Goal: Task Accomplishment & Management: Use online tool/utility

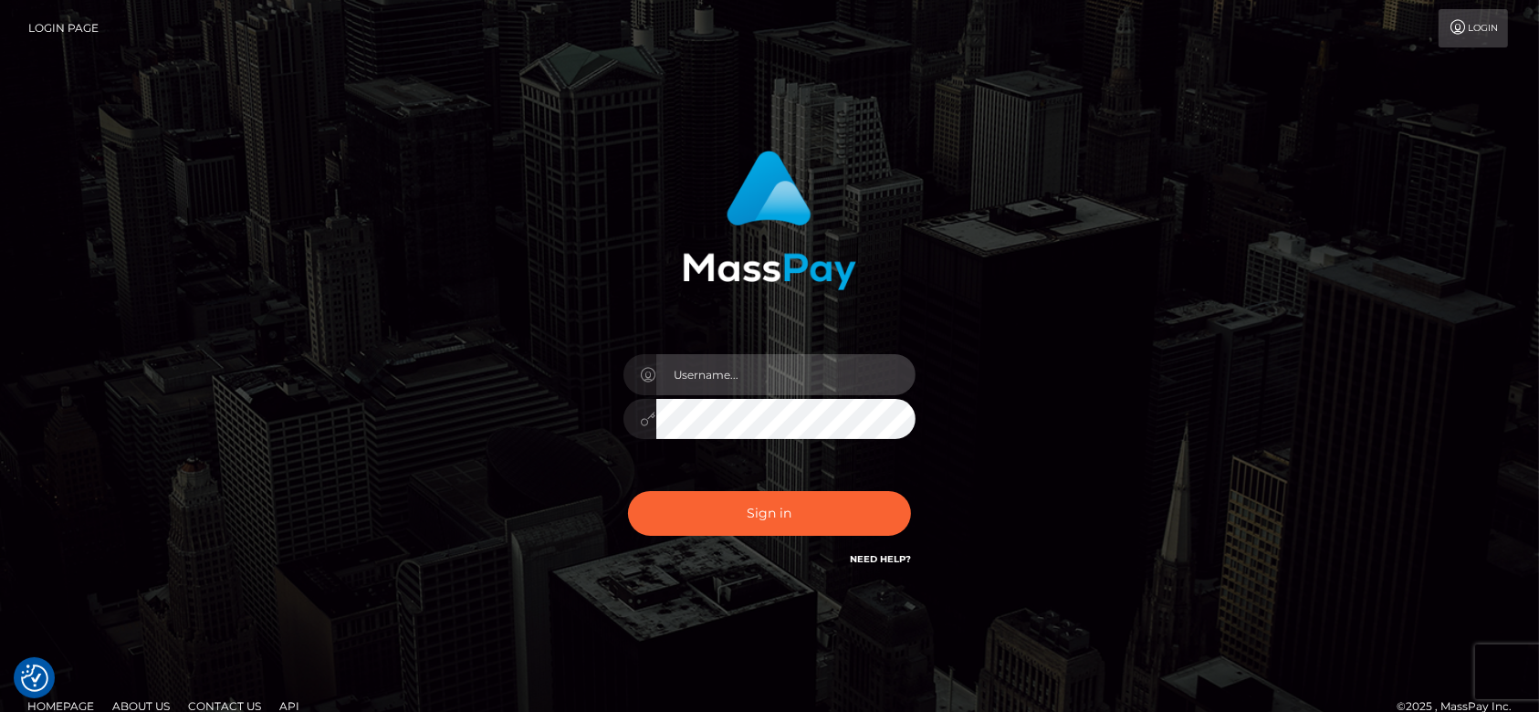
type input "fr.es"
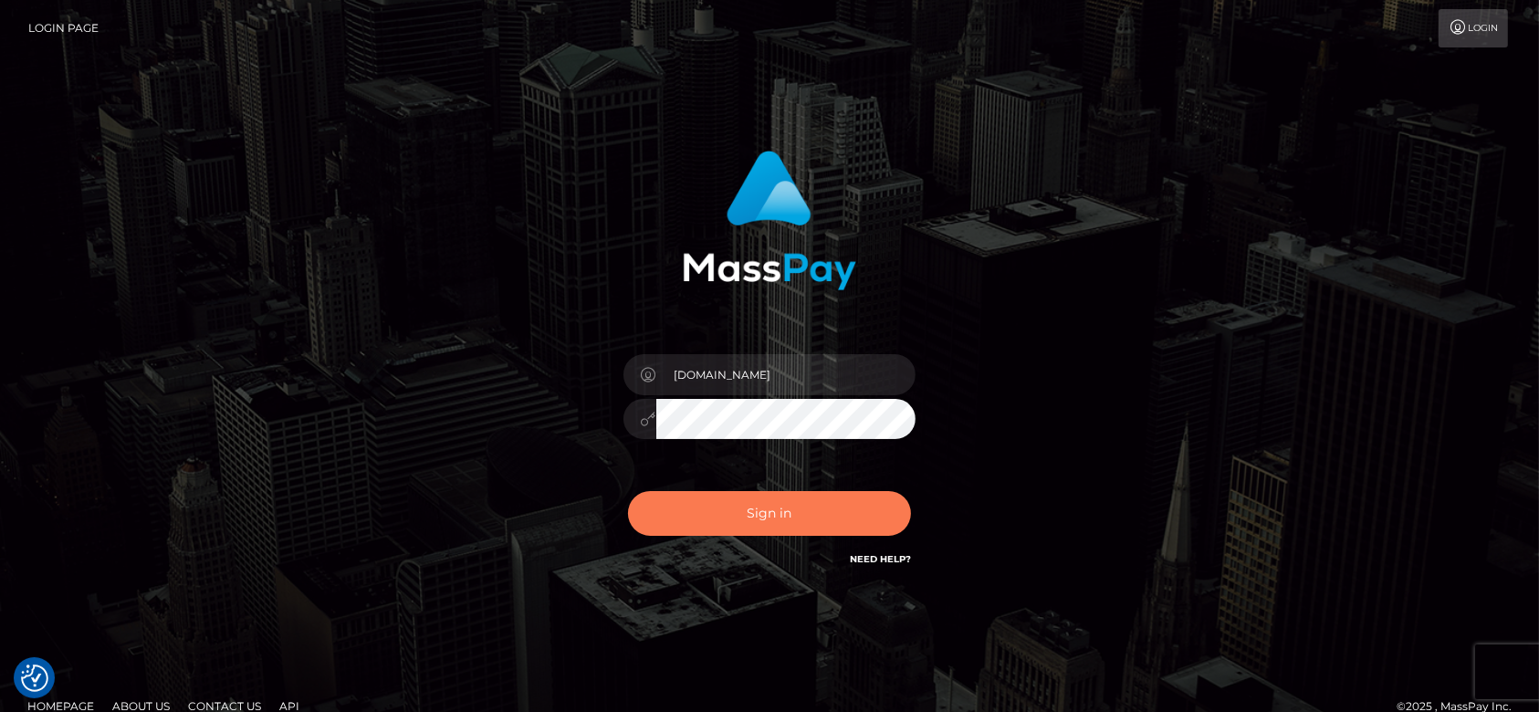
click at [787, 519] on button "Sign in" at bounding box center [769, 513] width 283 height 45
drag, startPoint x: 0, startPoint y: 0, endPoint x: 787, endPoint y: 519, distance: 942.6
click at [787, 519] on div "Sign in Need Help?" at bounding box center [769, 520] width 319 height 81
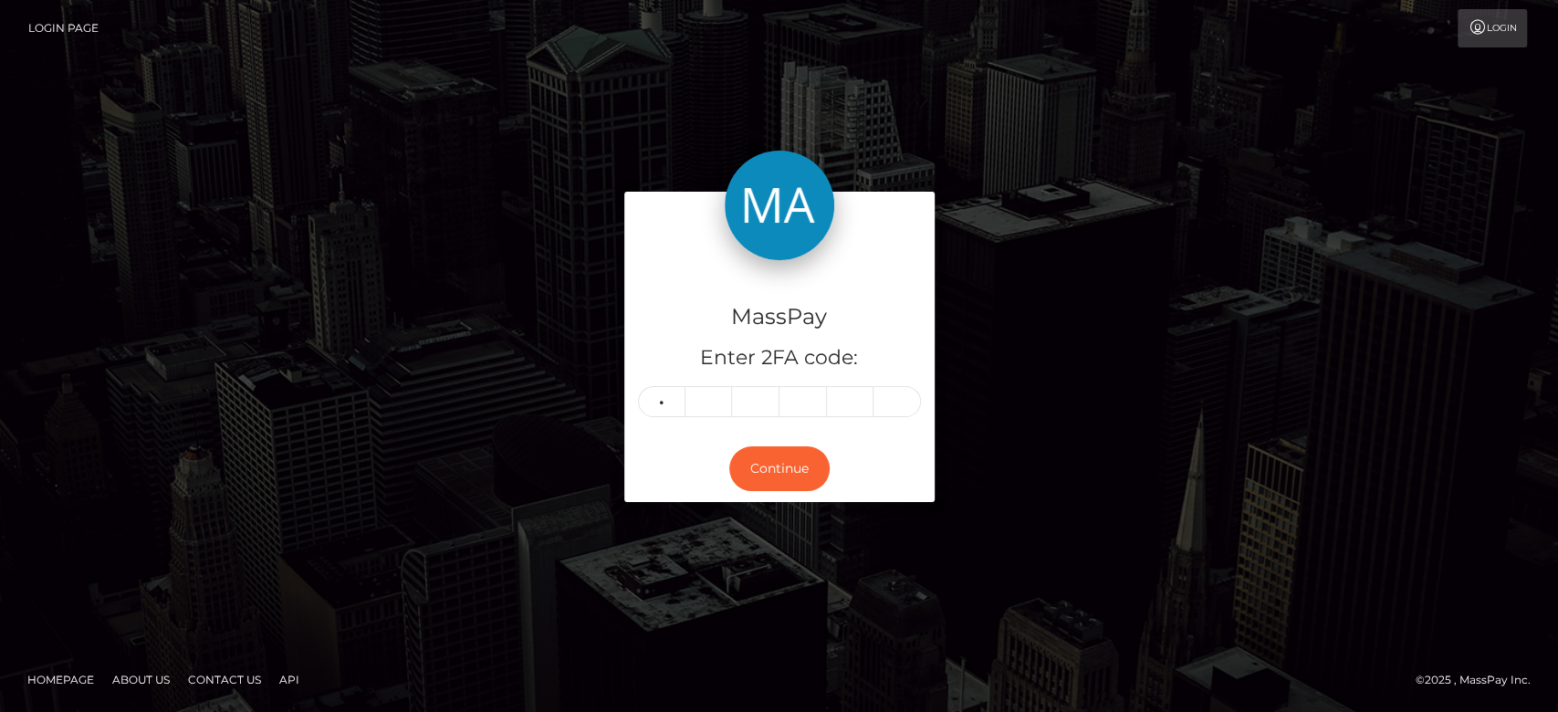
type input "3"
type input "0"
type input "8"
type input "3"
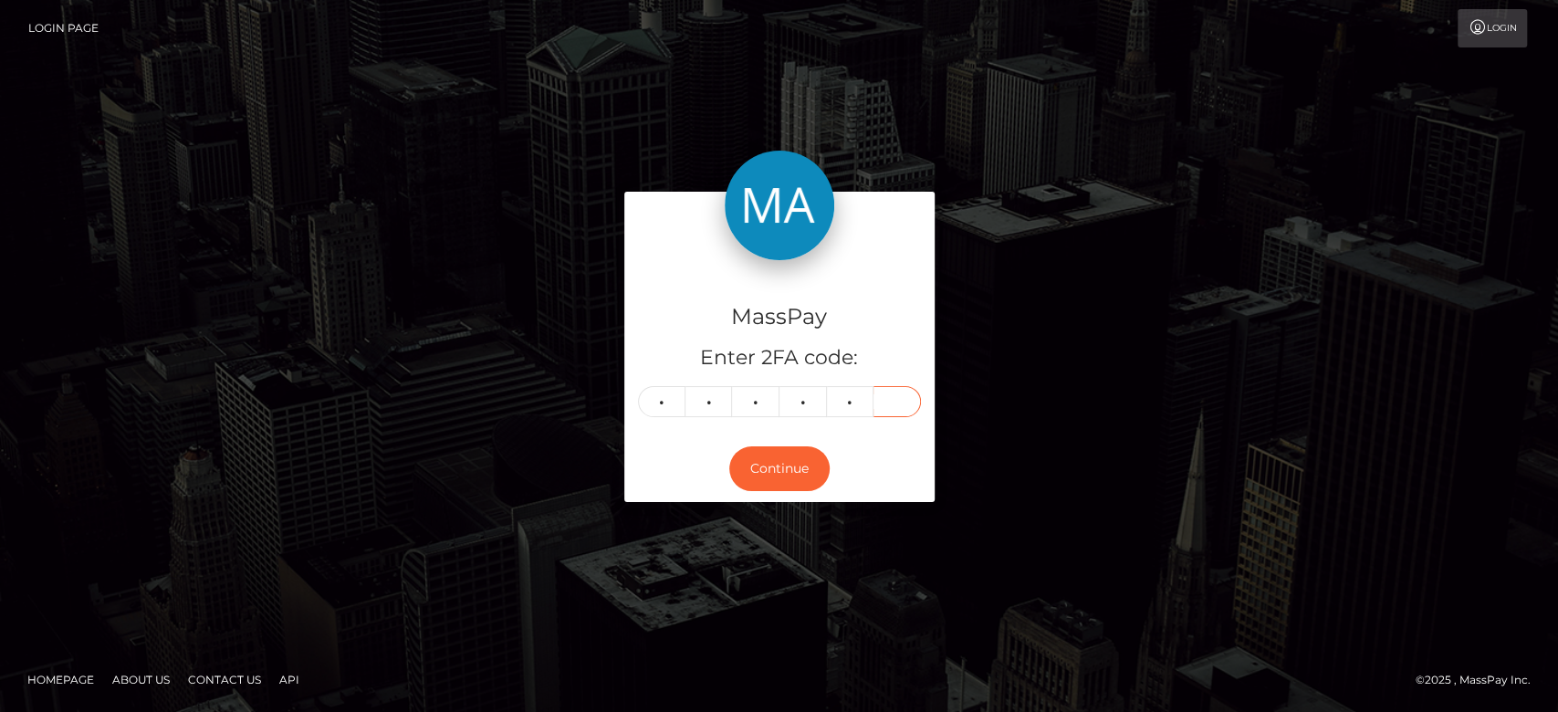
type input "6"
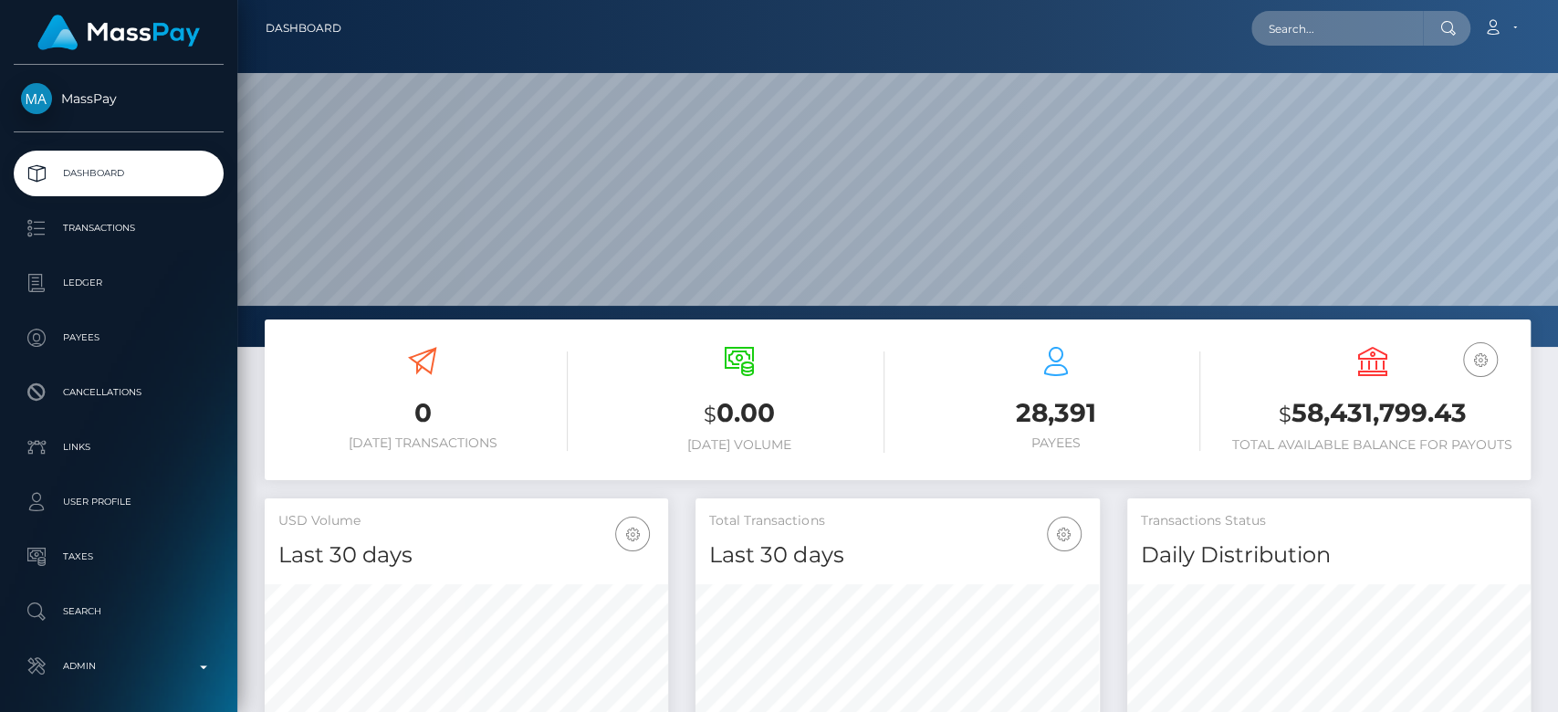
scroll to position [322, 403]
click at [1334, 28] on input "text" at bounding box center [1337, 28] width 172 height 35
paste input "lisper.kimani18@gmail.com"
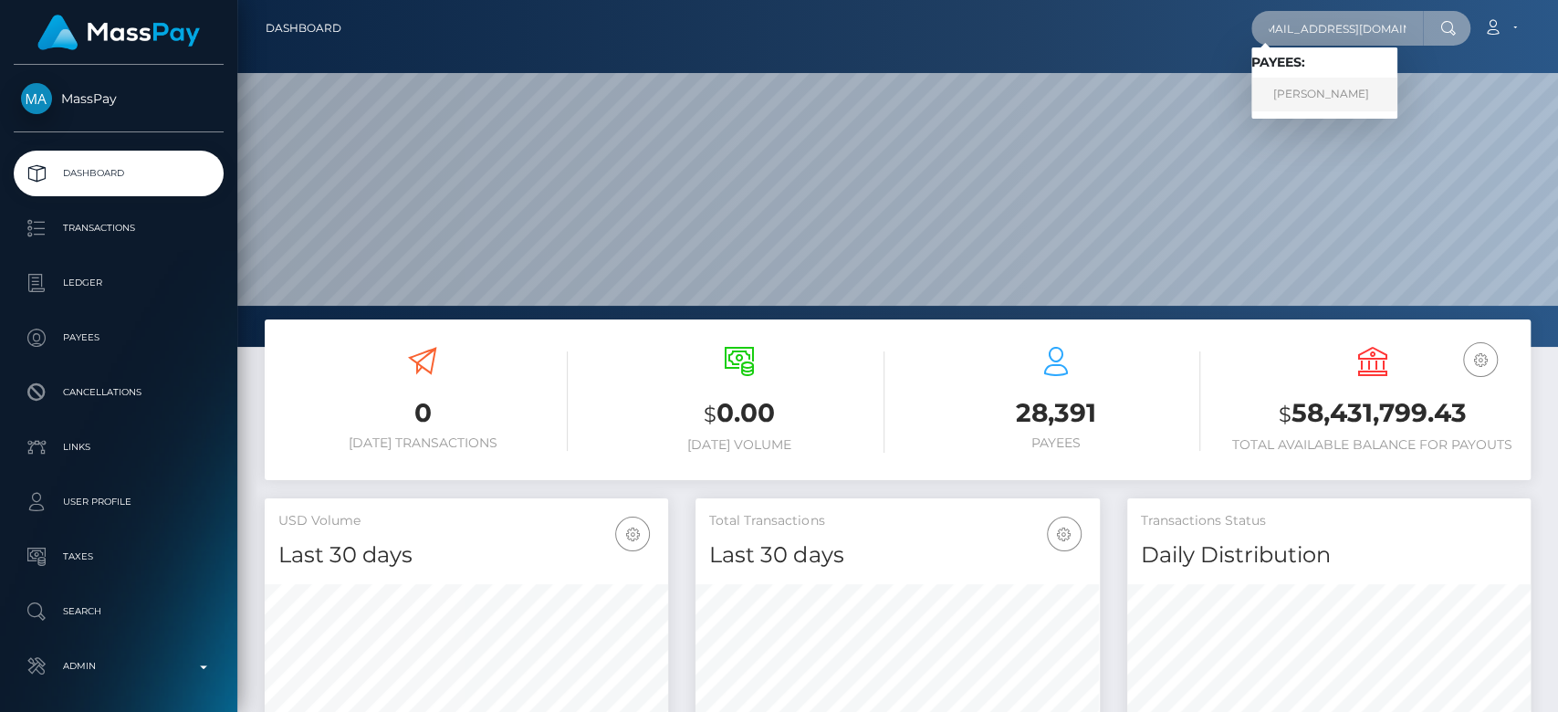
type input "lisper.kimani18@gmail.com"
click at [1336, 103] on link "Lisper kimani" at bounding box center [1324, 95] width 146 height 34
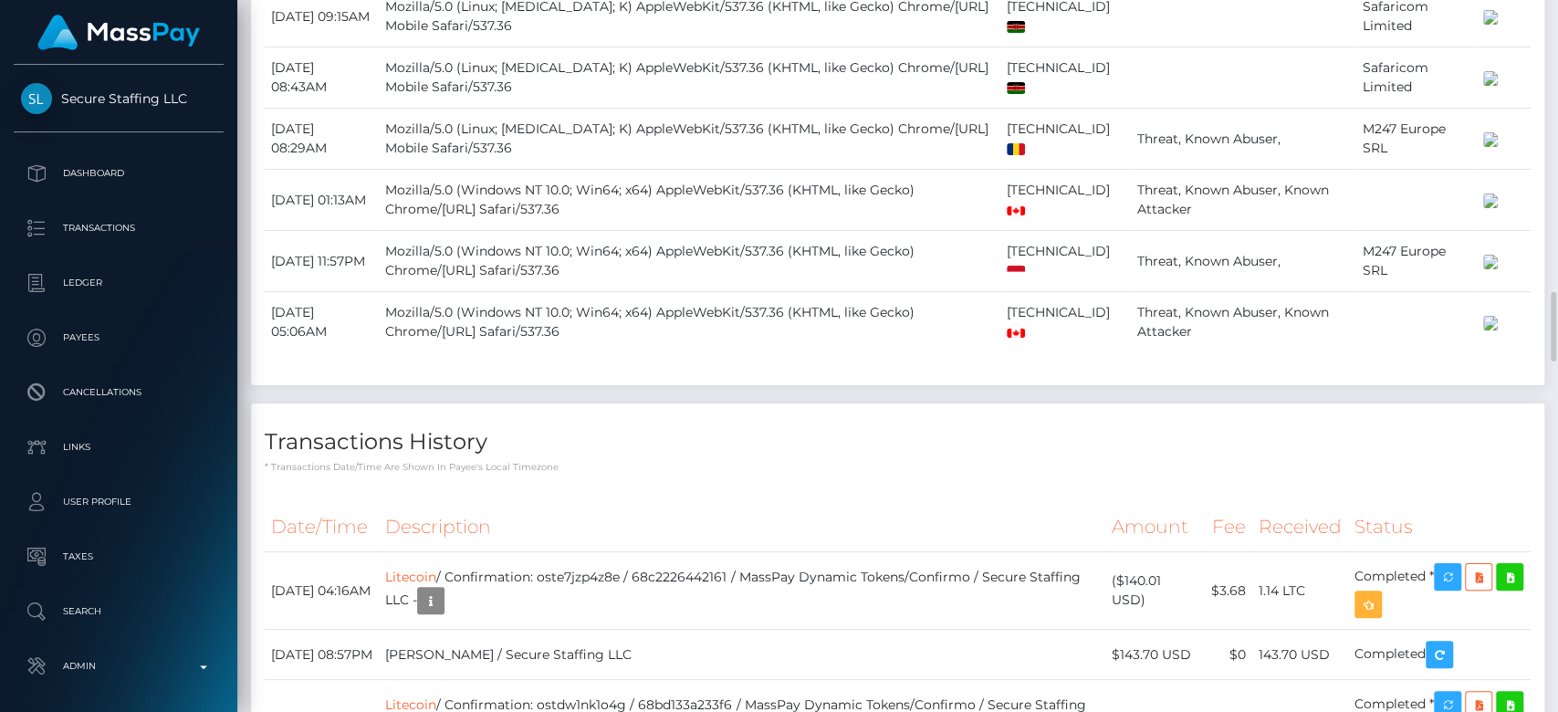
scroll to position [2975, 0]
drag, startPoint x: 1000, startPoint y: 595, endPoint x: 966, endPoint y: 577, distance: 38.4
click at [1000, 351] on td "185.98.171.226" at bounding box center [1065, 320] width 131 height 61
copy td "185.98.171.226"
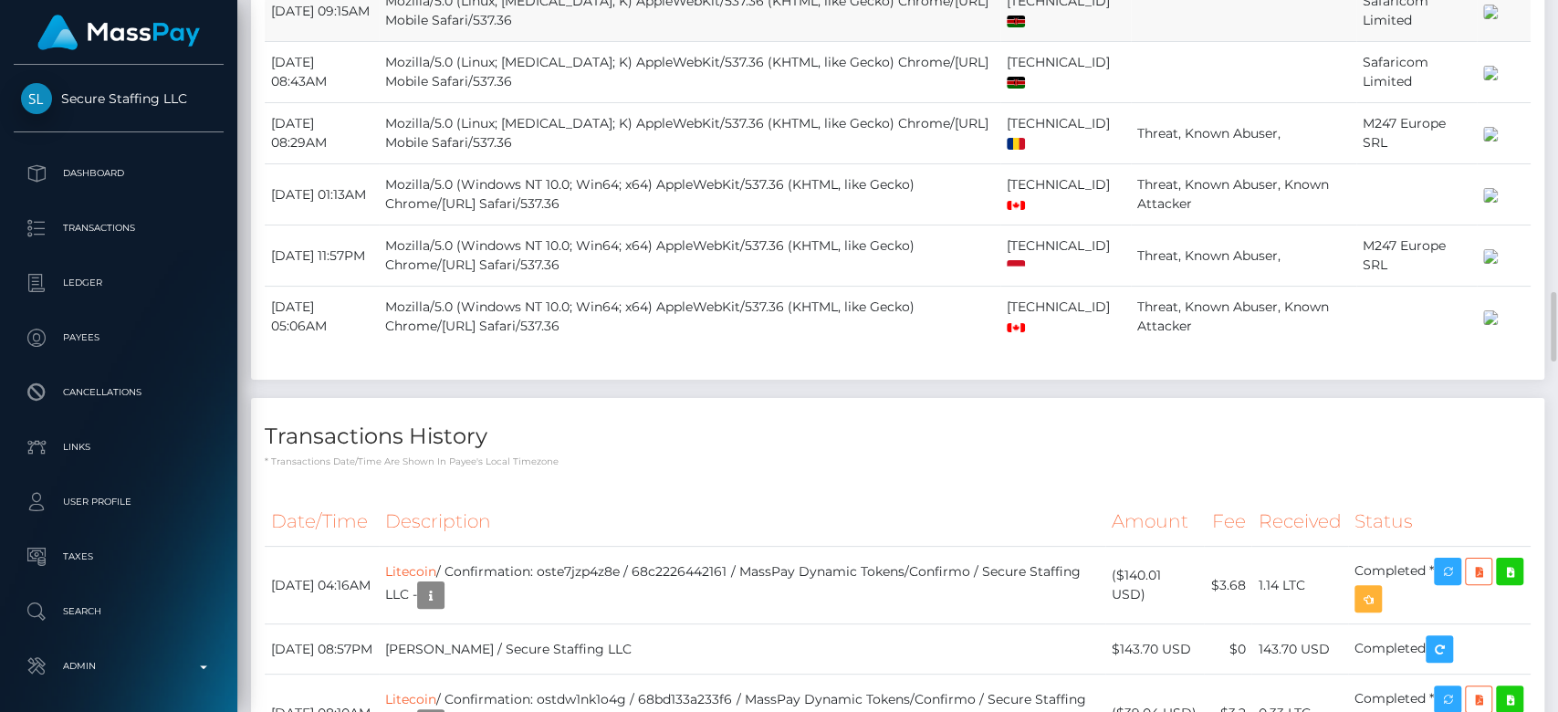
scroll to position [2981, 0]
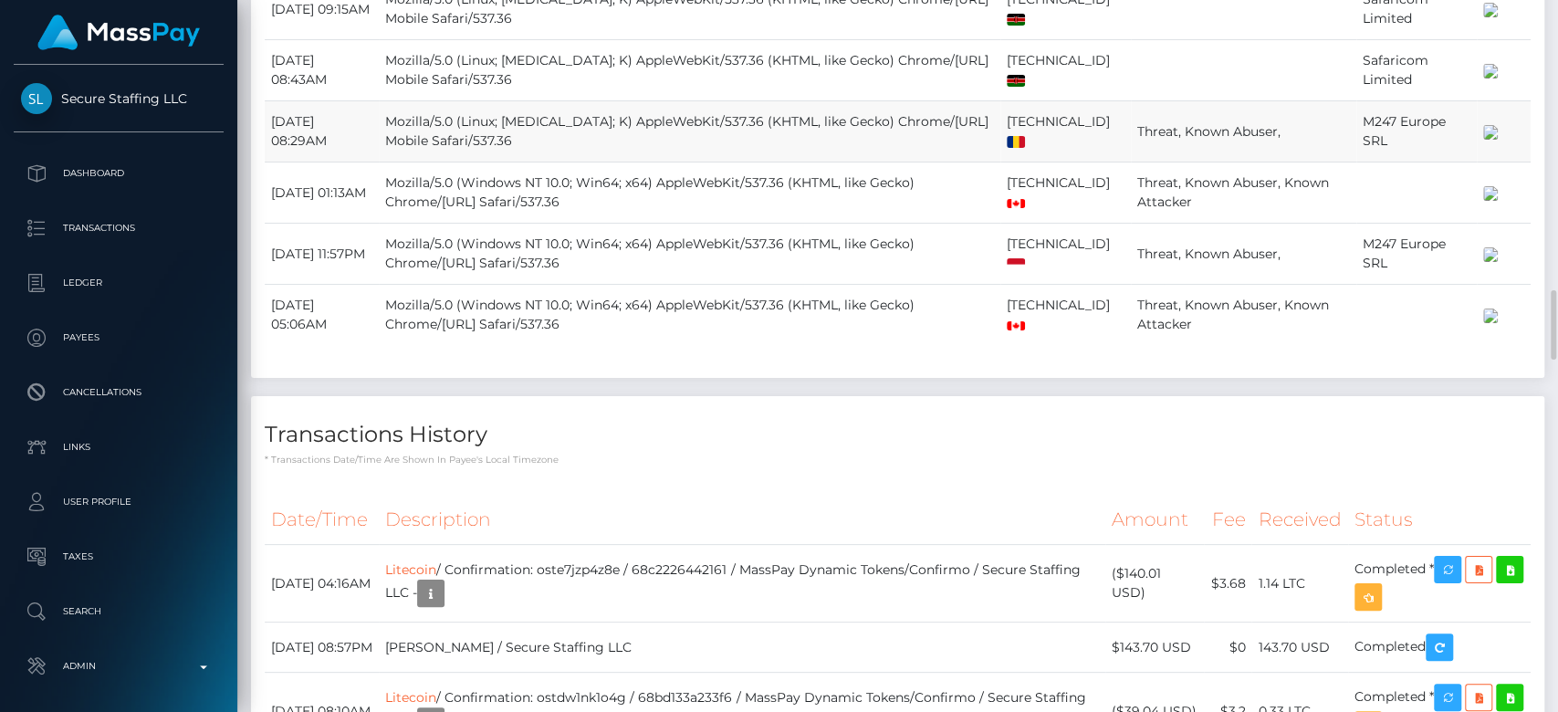
drag, startPoint x: 1056, startPoint y: 296, endPoint x: 964, endPoint y: 299, distance: 92.3
click at [1000, 162] on td "91.207.103.218" at bounding box center [1065, 131] width 131 height 61
copy td "91.207.103.218"
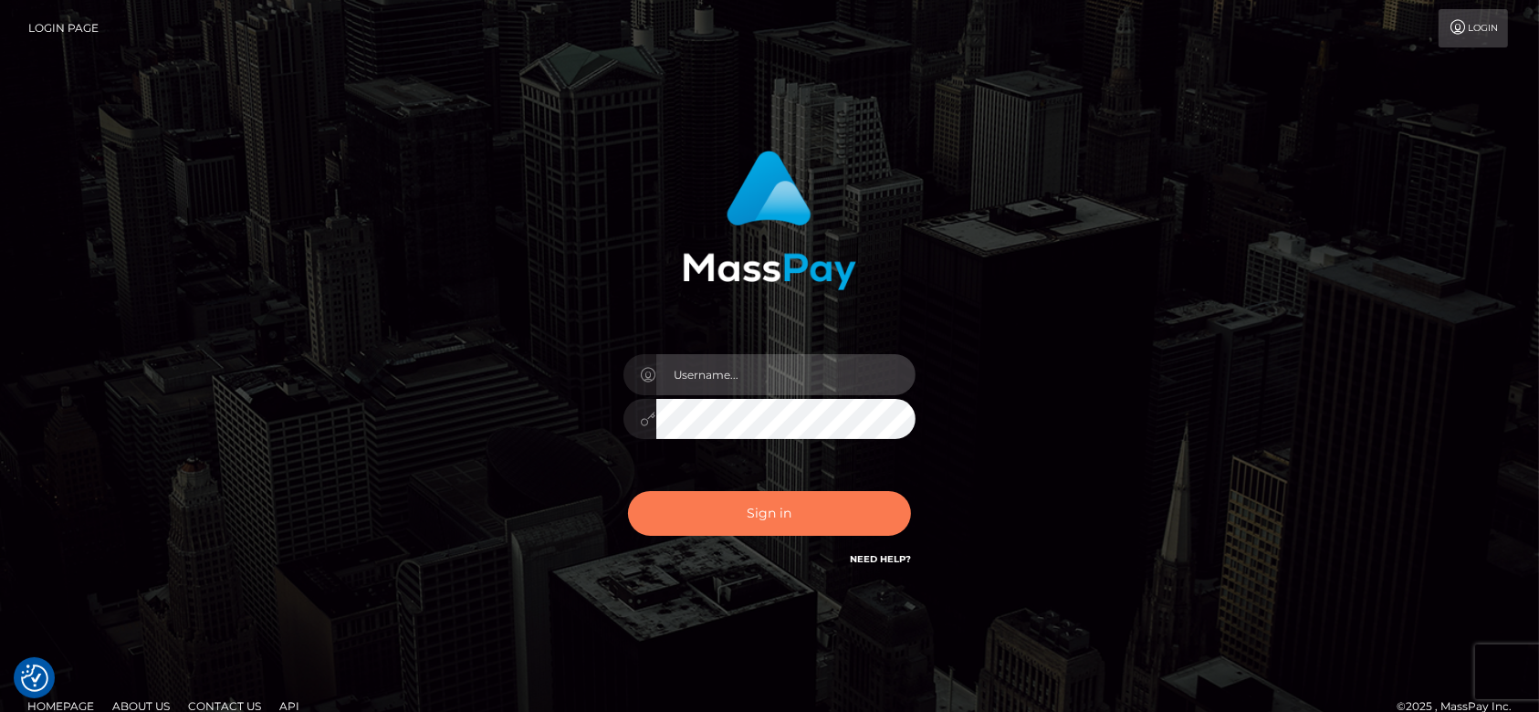
type input "[DOMAIN_NAME]"
click at [793, 511] on button "Sign in" at bounding box center [769, 513] width 283 height 45
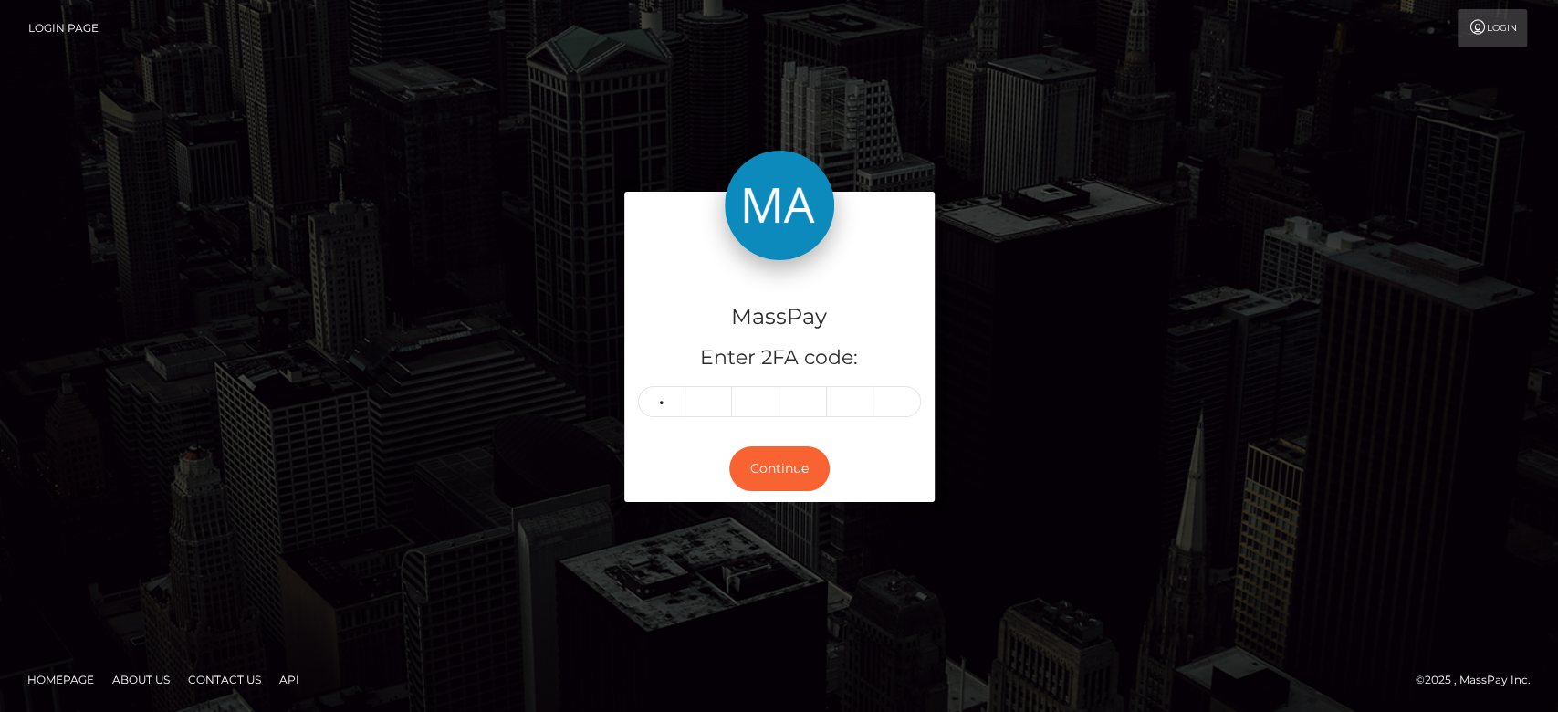
type input "5"
type input "6"
type input "4"
type input "6"
type input "5"
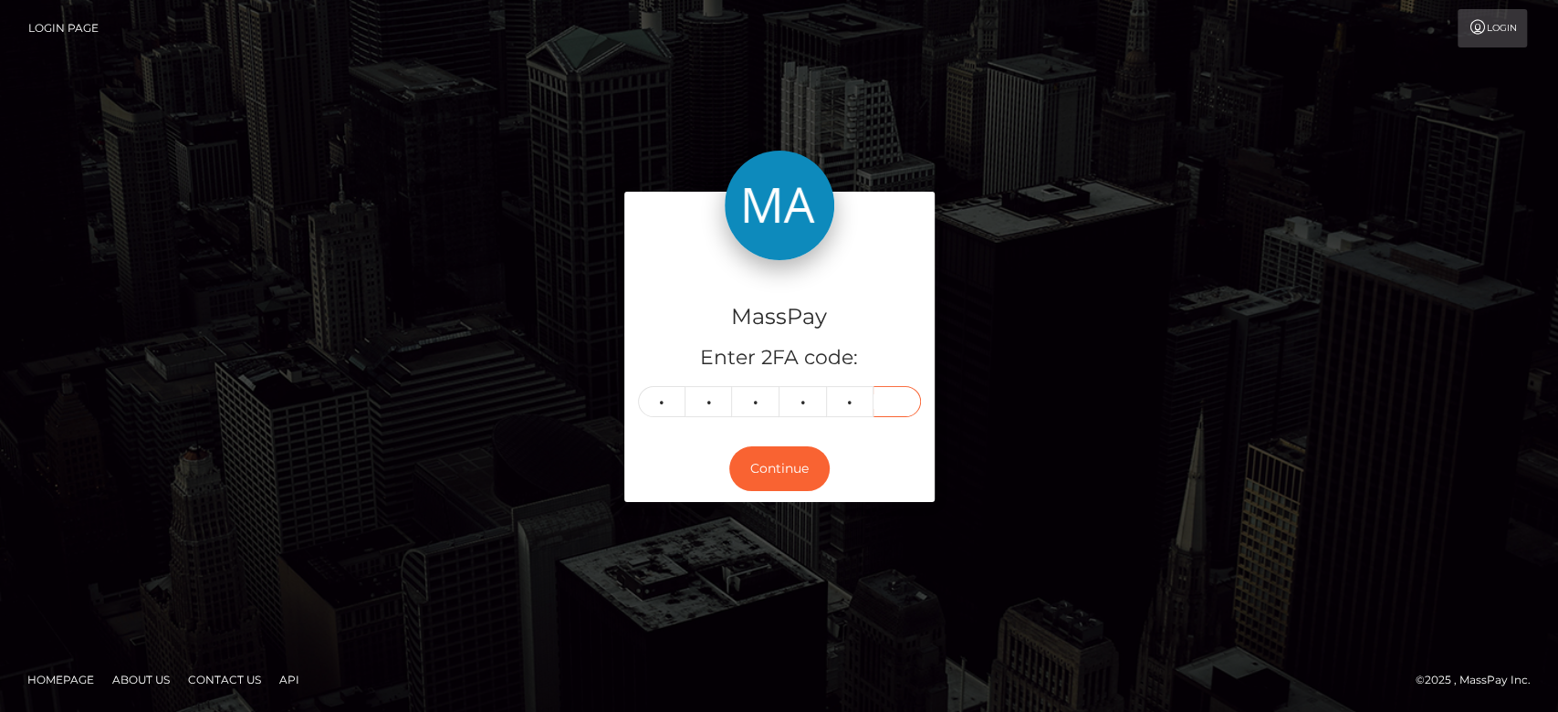
type input "1"
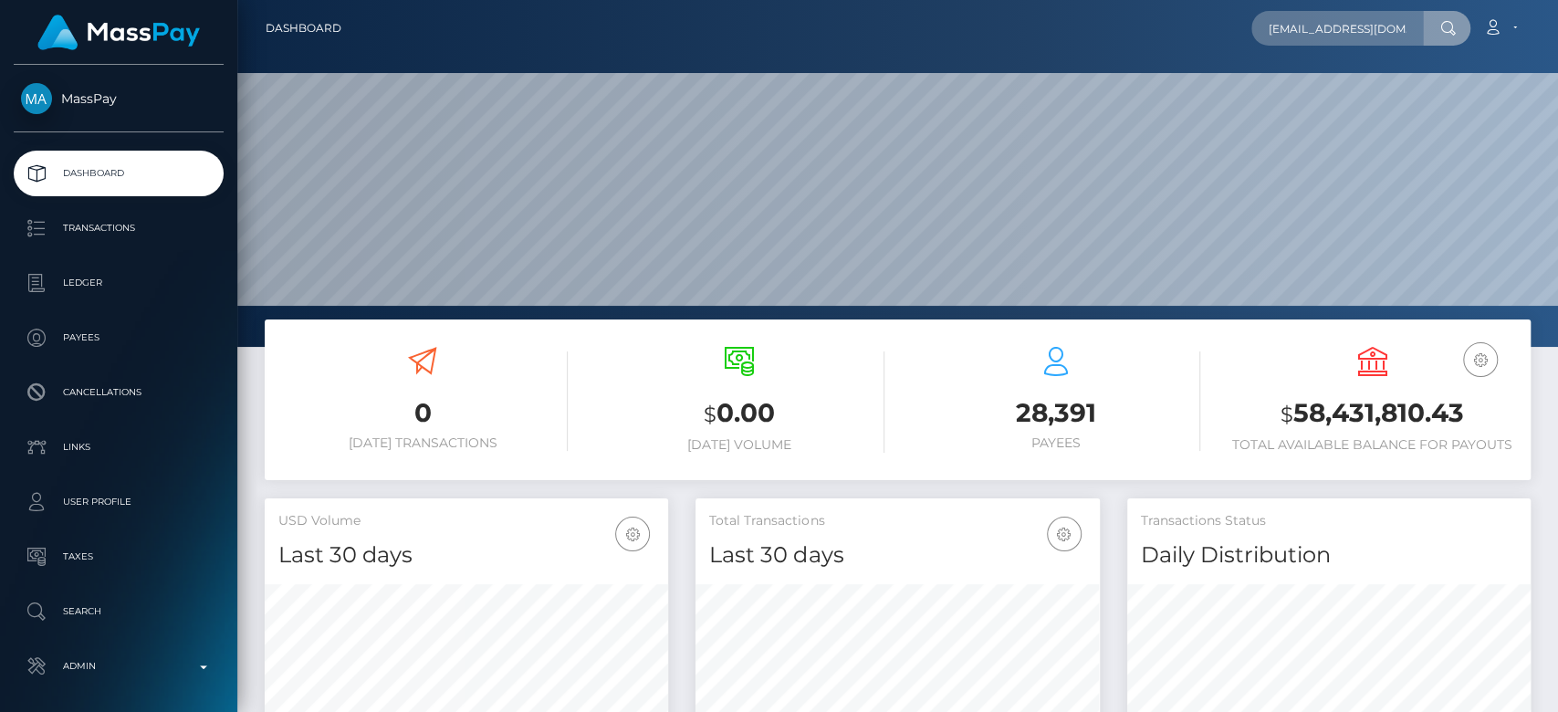
scroll to position [0, 2]
click at [1385, 38] on input "[EMAIL_ADDRESS][DOMAIN_NAME]" at bounding box center [1337, 28] width 172 height 35
type input "[EMAIL_ADDRESS][DOMAIN_NAME]"
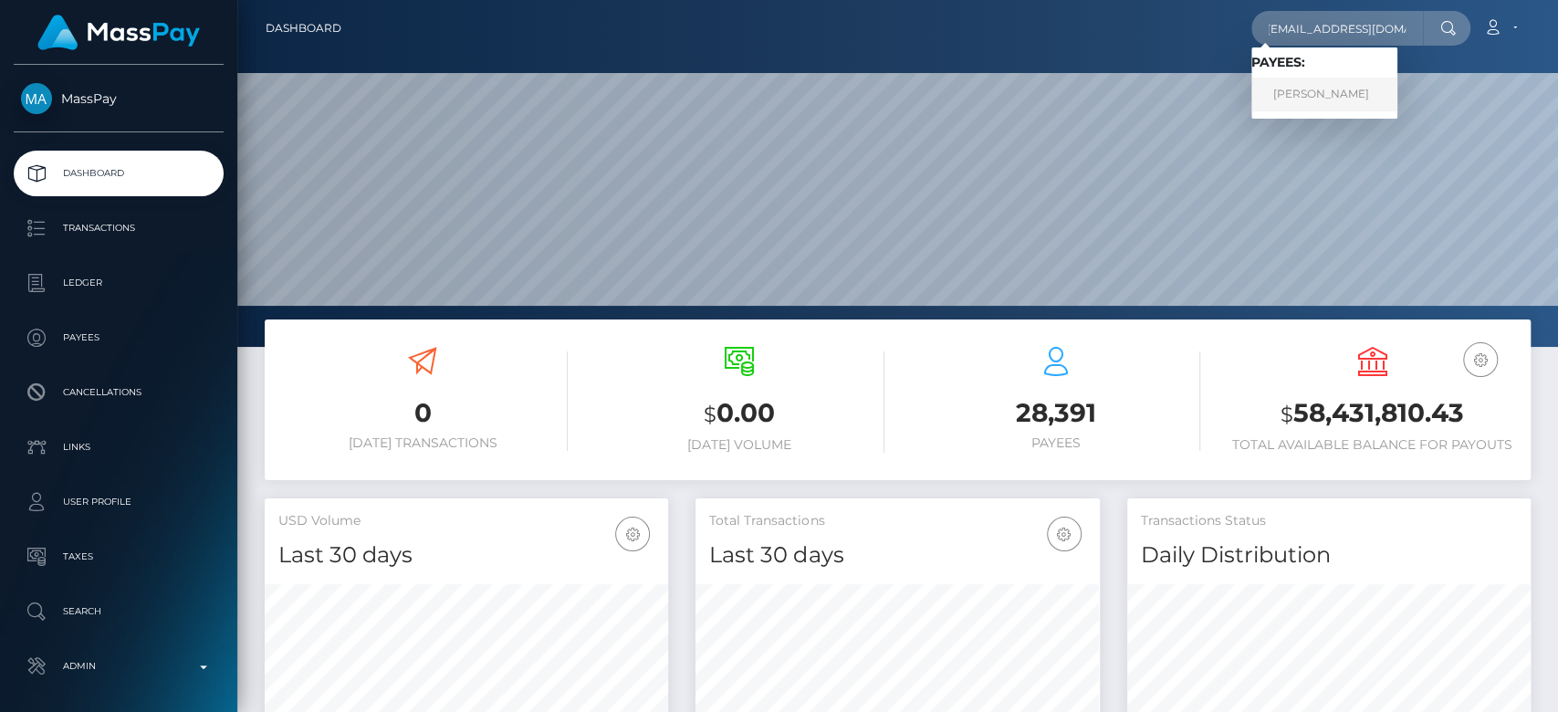
scroll to position [0, 0]
click at [1341, 89] on link "EDNA ANJELA ATIENO" at bounding box center [1324, 95] width 146 height 34
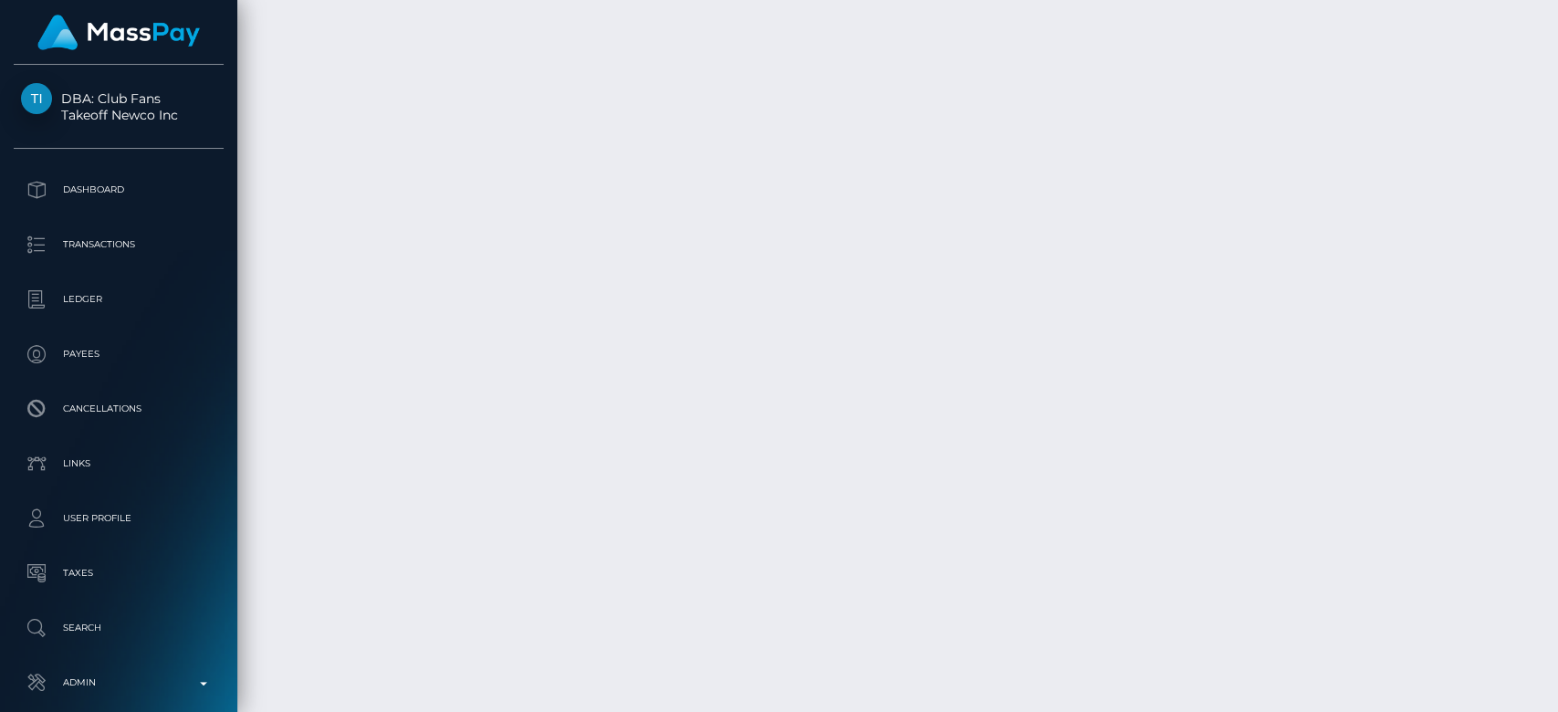
scroll to position [25851, 0]
